Goal: Find specific page/section: Find specific page/section

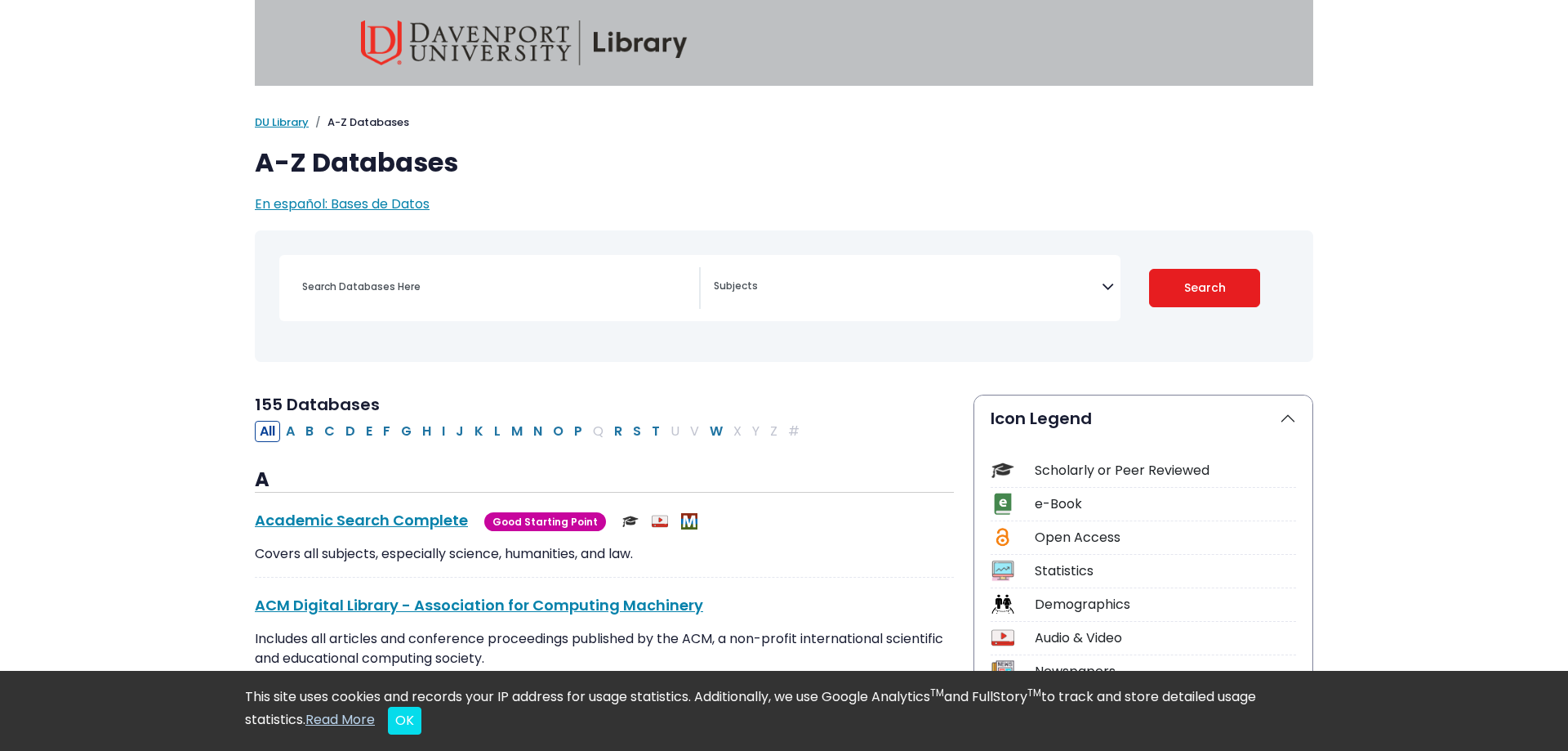
select select "Database Subject Filter"
click at [429, 286] on input "Search database by title or keyword" at bounding box center [495, 287] width 406 height 24
type input "mergent online"
click at [1150, 269] on button "Search" at bounding box center [1205, 288] width 112 height 38
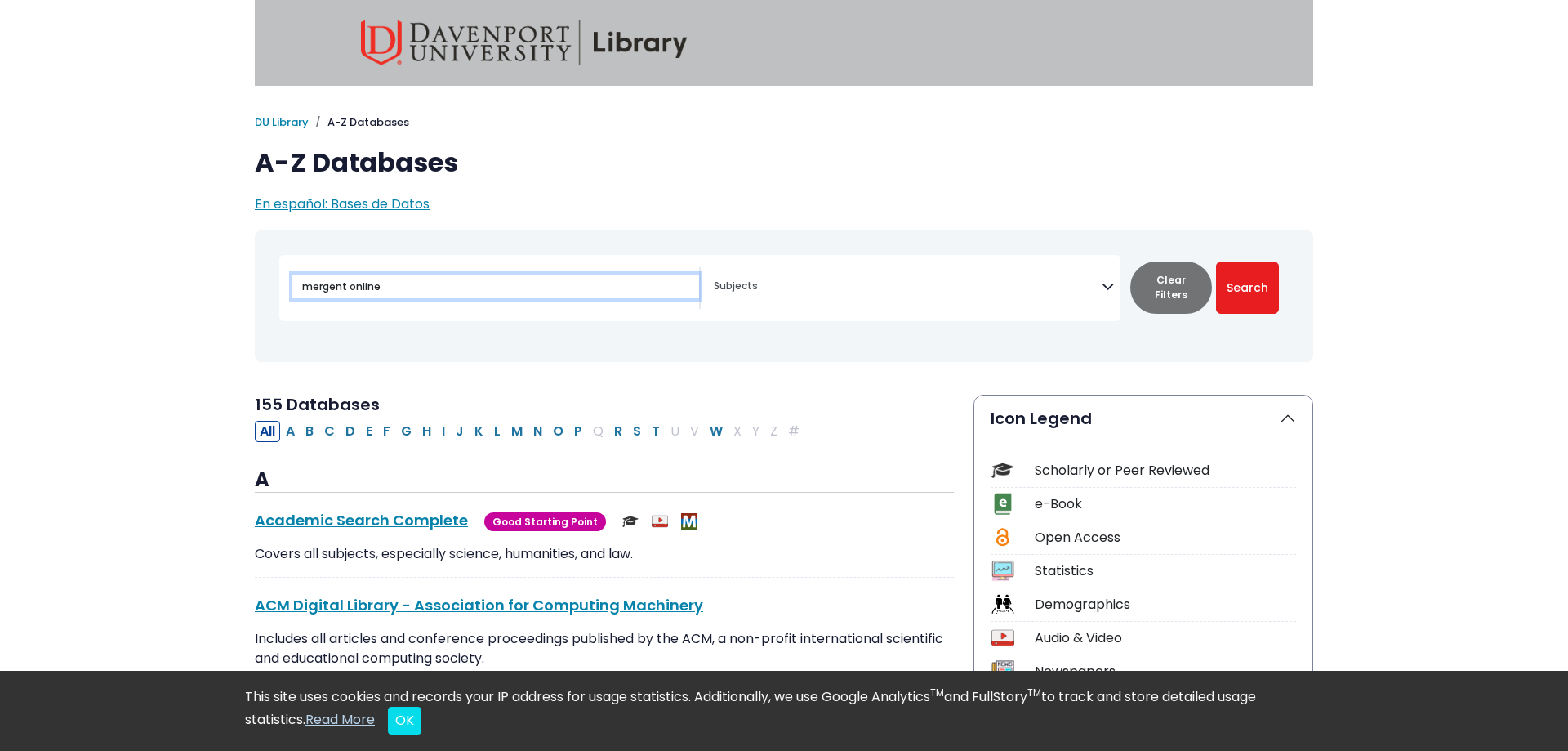
select select "Database Subject Filter"
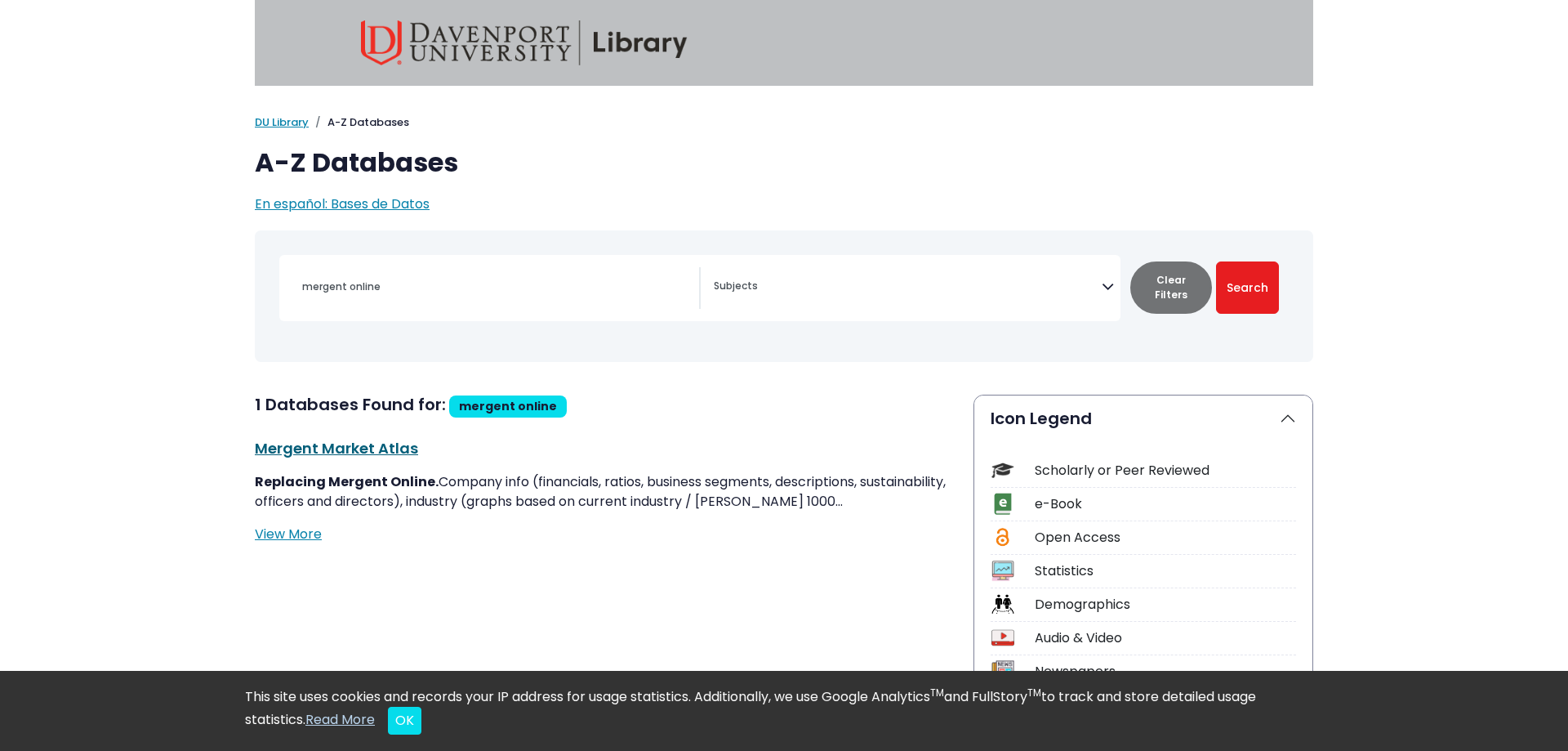
click at [367, 451] on link "Mergent Market Atlas This link opens in a new window" at bounding box center [337, 448] width 163 height 20
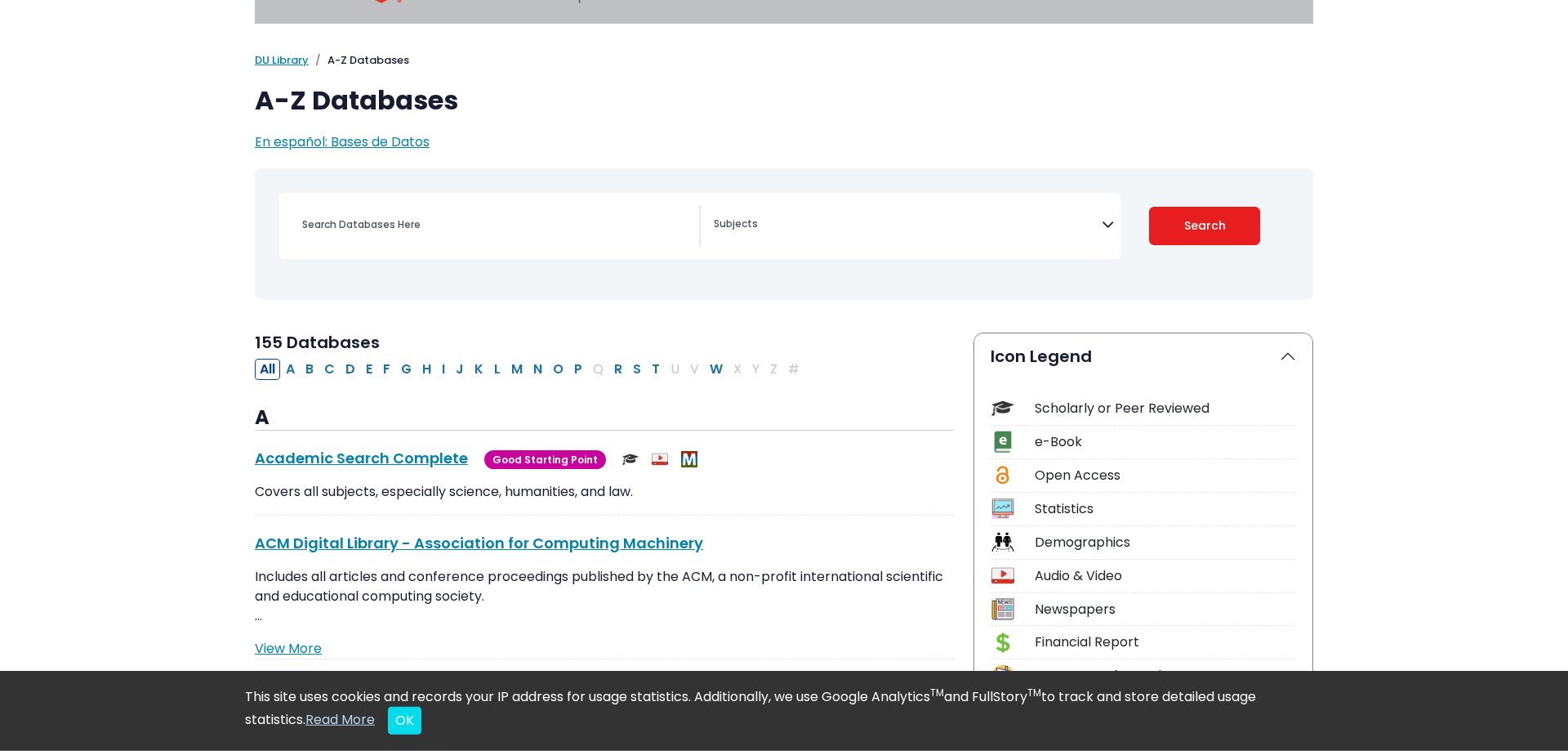
scroll to position [84, 0]
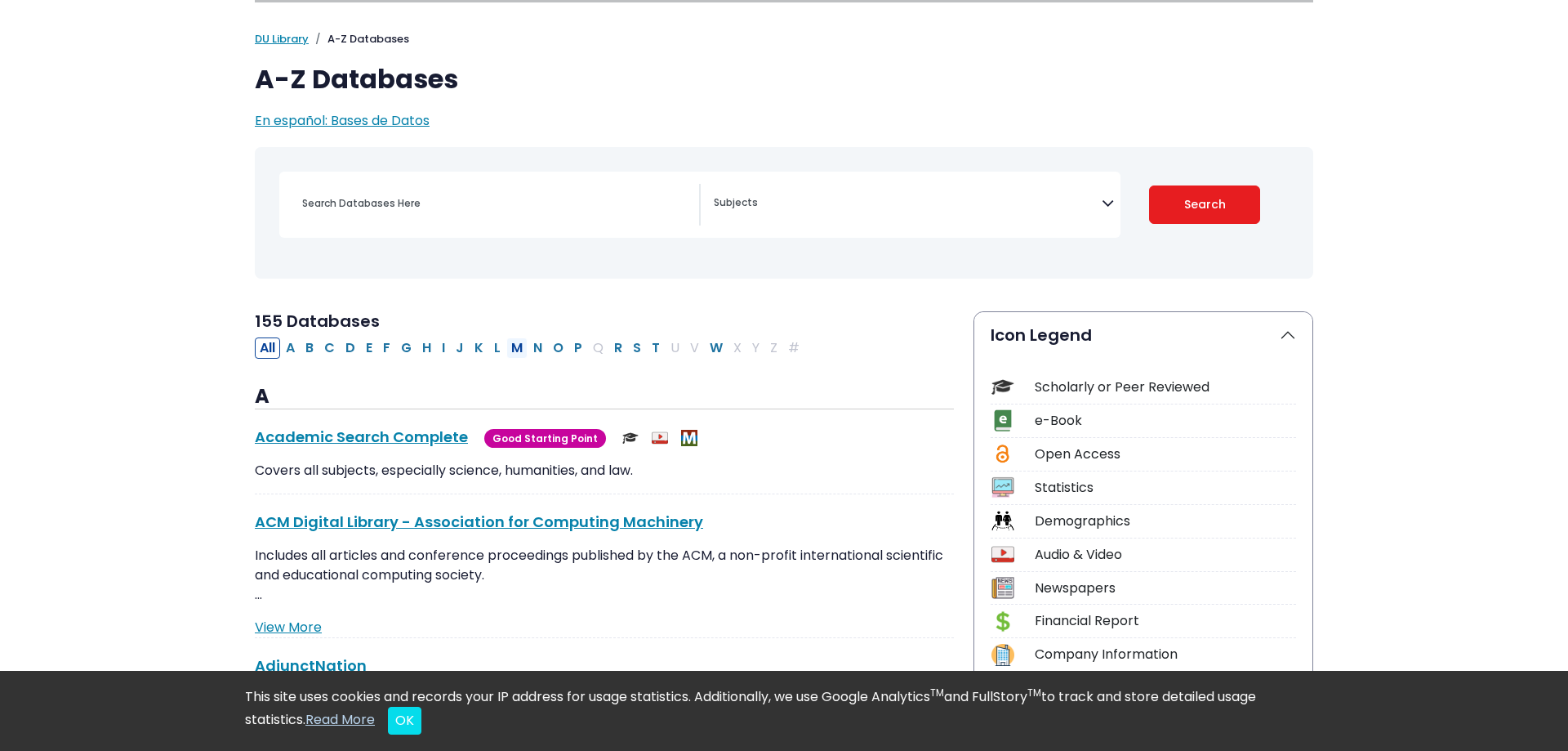
click at [519, 351] on button "M" at bounding box center [517, 348] width 21 height 21
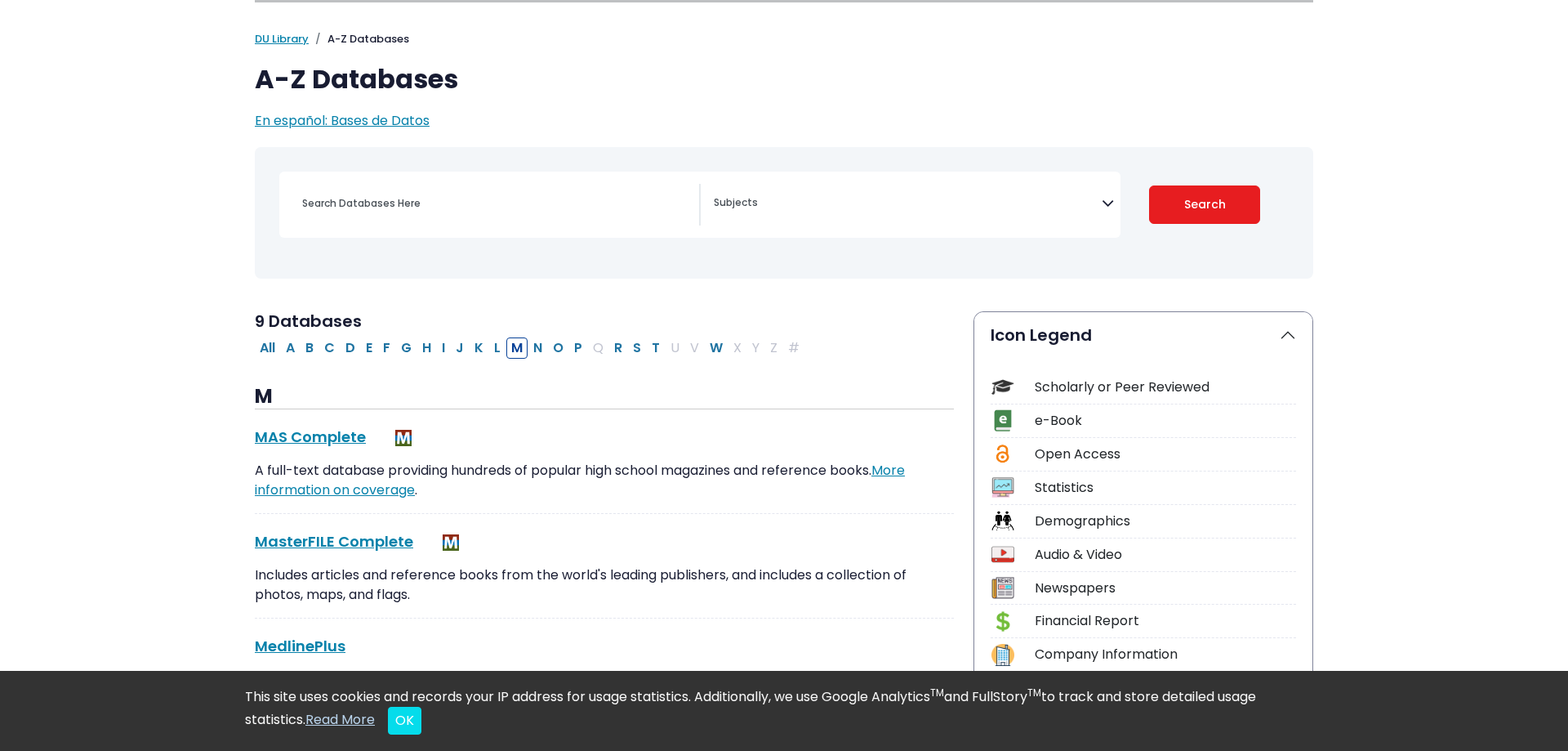
select select "Database Subject Filter"
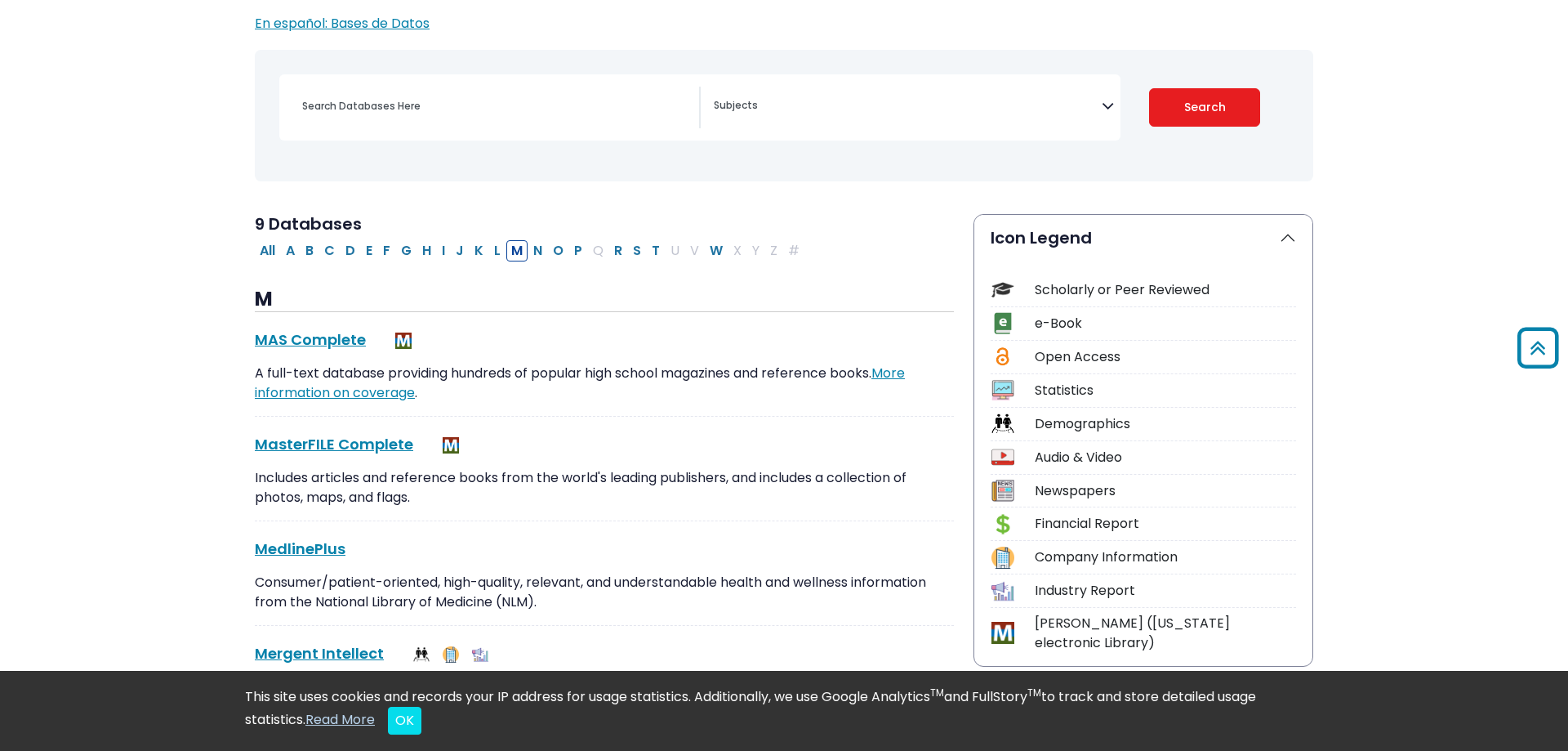
scroll to position [84, 0]
